Goal: Task Accomplishment & Management: Use online tool/utility

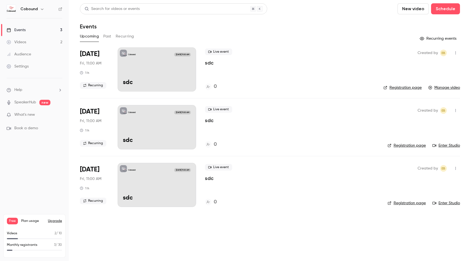
click at [128, 37] on button "Recurring" at bounding box center [125, 36] width 18 height 9
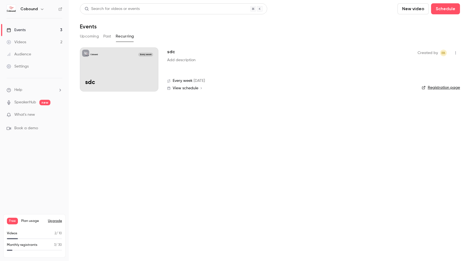
click at [107, 35] on button "Past" at bounding box center [107, 36] width 8 height 9
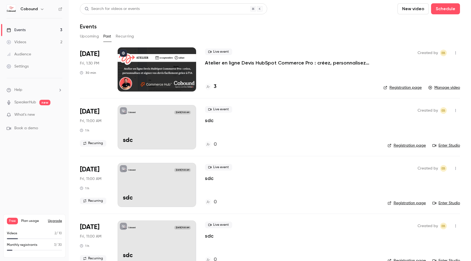
click at [453, 53] on icon "button" at bounding box center [455, 53] width 4 height 4
click at [416, 79] on div "Duplicate" at bounding box center [430, 81] width 42 height 6
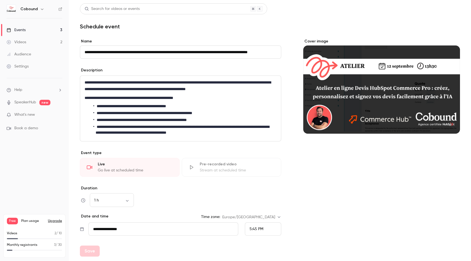
scroll to position [0, 18]
click at [187, 86] on p "**********" at bounding box center [180, 85] width 190 height 13
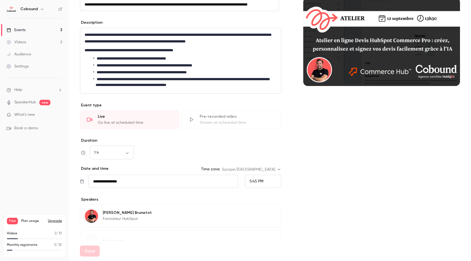
scroll to position [0, 0]
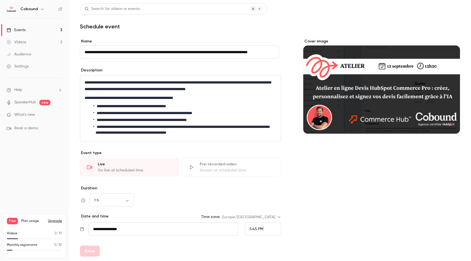
click at [35, 30] on link "Events 3" at bounding box center [34, 30] width 69 height 12
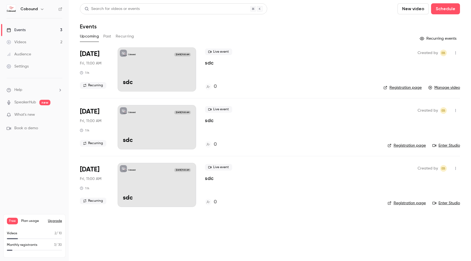
click at [109, 37] on button "Past" at bounding box center [107, 36] width 8 height 9
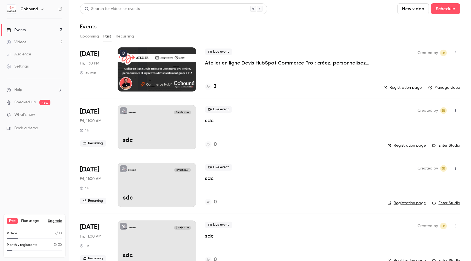
click at [182, 63] on div at bounding box center [157, 69] width 78 height 44
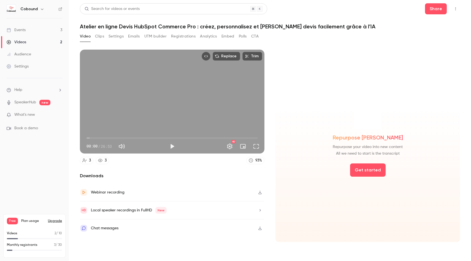
click at [130, 35] on button "Emails" at bounding box center [134, 36] width 12 height 9
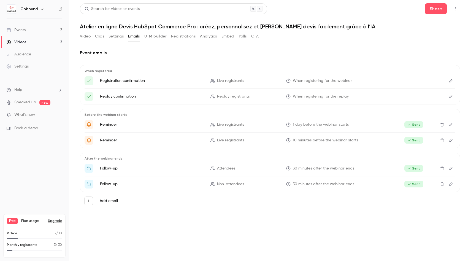
click at [87, 37] on button "Video" at bounding box center [85, 36] width 11 height 9
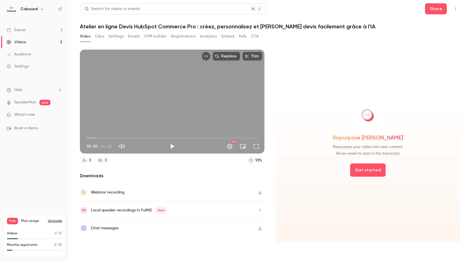
click at [32, 31] on link "Events 3" at bounding box center [34, 30] width 69 height 12
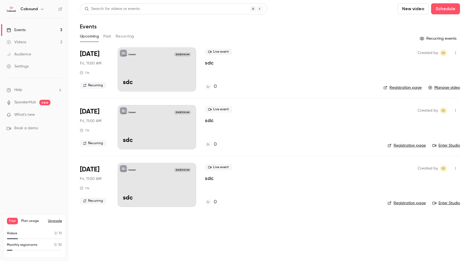
click at [407, 88] on link "Registration page" at bounding box center [402, 88] width 38 height 6
